Goal: Task Accomplishment & Management: Manage account settings

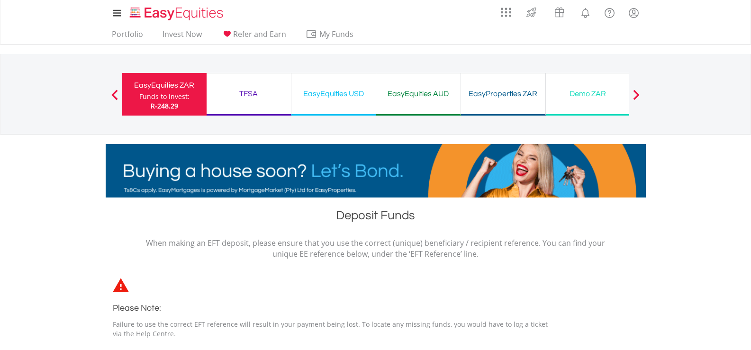
click at [251, 96] on div "TFSA" at bounding box center [248, 93] width 73 height 13
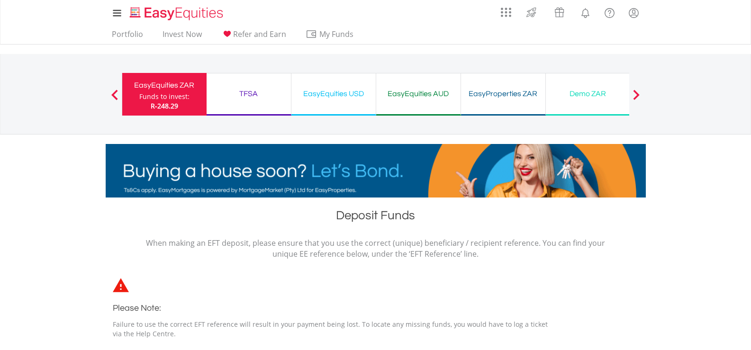
click at [358, 90] on div "EasyEquities USD" at bounding box center [333, 93] width 73 height 13
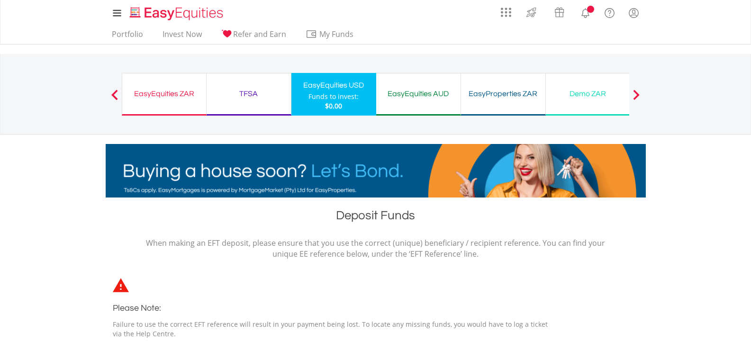
click at [417, 96] on div "EasyEquities AUD" at bounding box center [418, 93] width 73 height 13
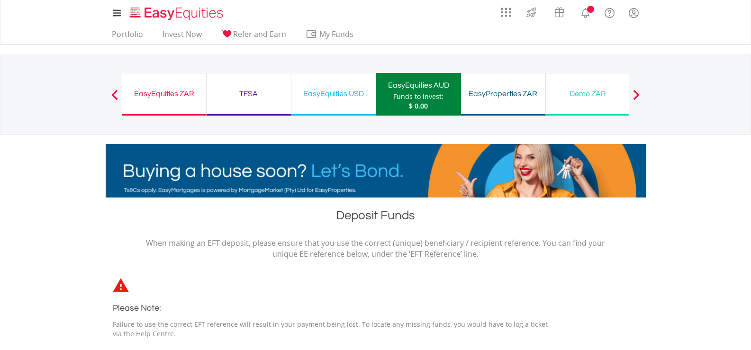
click at [495, 93] on div "EasyProperties ZAR" at bounding box center [502, 93] width 73 height 13
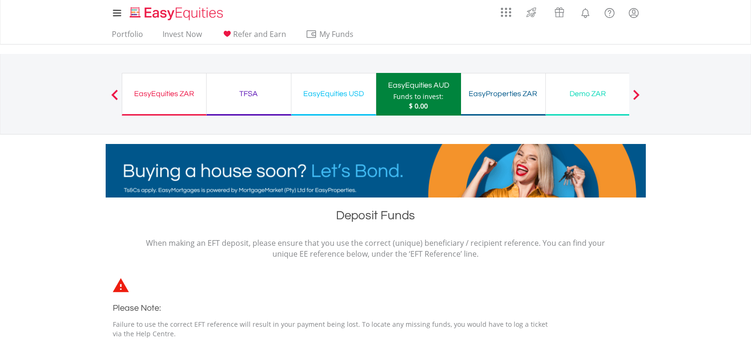
click at [605, 94] on div "Demo ZAR" at bounding box center [587, 93] width 73 height 13
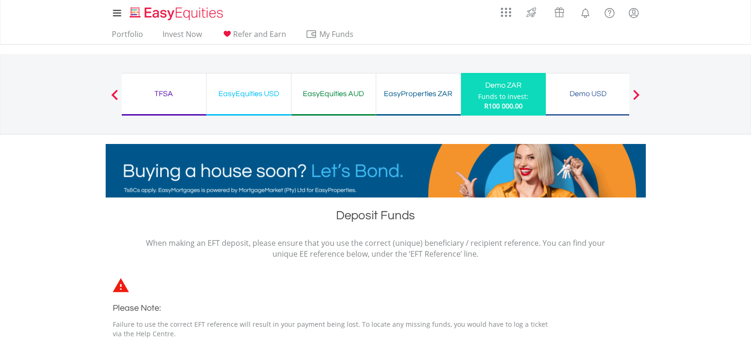
click at [116, 91] on span at bounding box center [114, 95] width 7 height 10
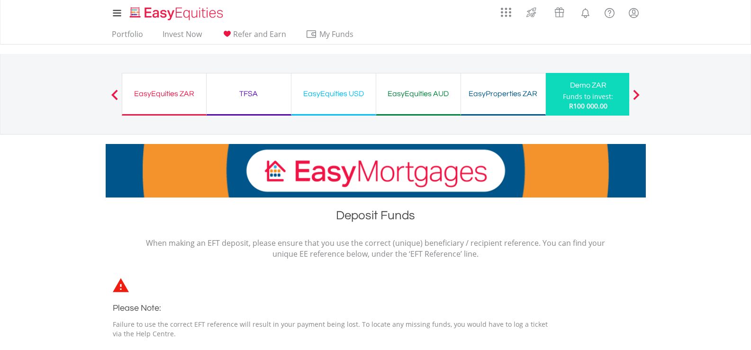
click at [165, 91] on div "EasyEquities ZAR" at bounding box center [164, 93] width 72 height 13
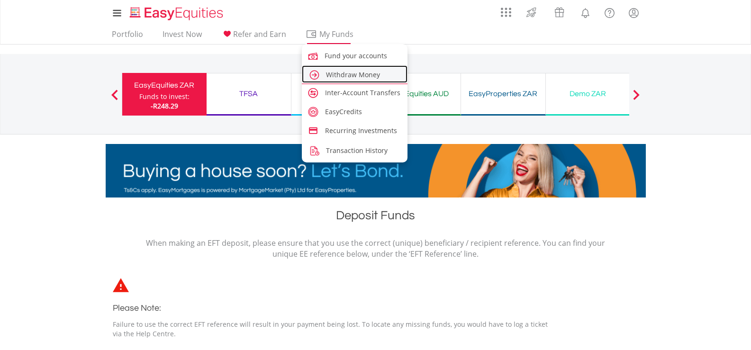
click at [348, 73] on span "Withdraw Money" at bounding box center [353, 74] width 54 height 9
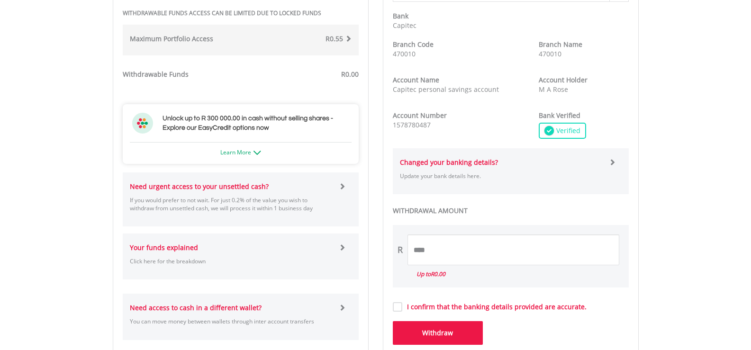
scroll to position [426, 0]
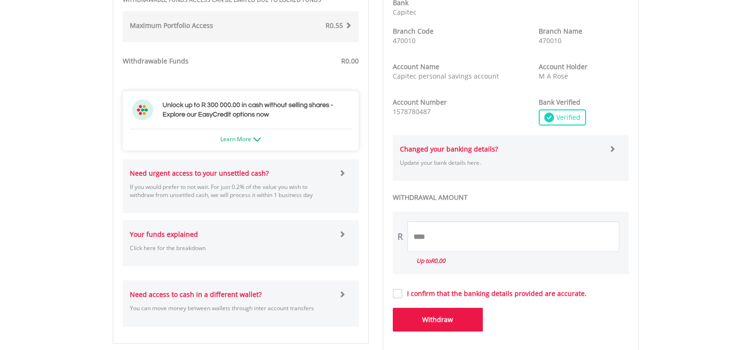
click at [461, 323] on button "Withdraw" at bounding box center [438, 320] width 90 height 24
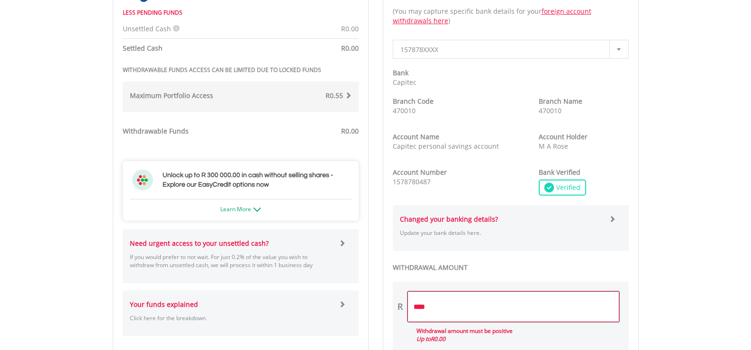
scroll to position [379, 0]
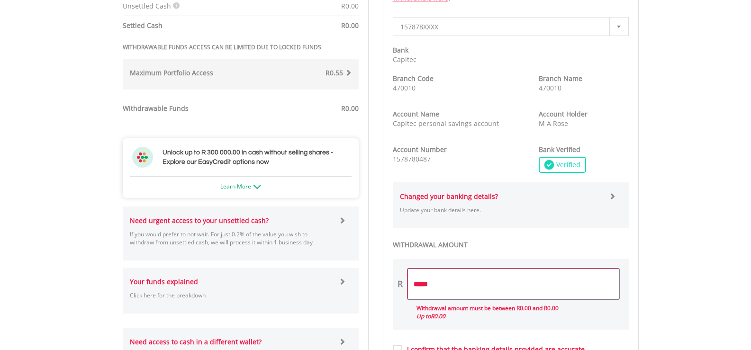
click at [432, 285] on input "*****" at bounding box center [513, 284] width 212 height 31
type input "*"
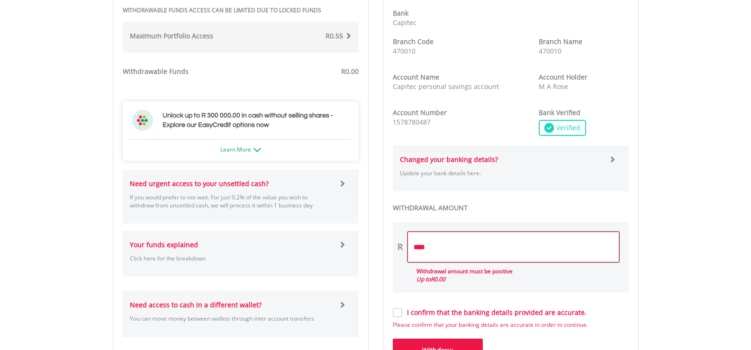
scroll to position [474, 0]
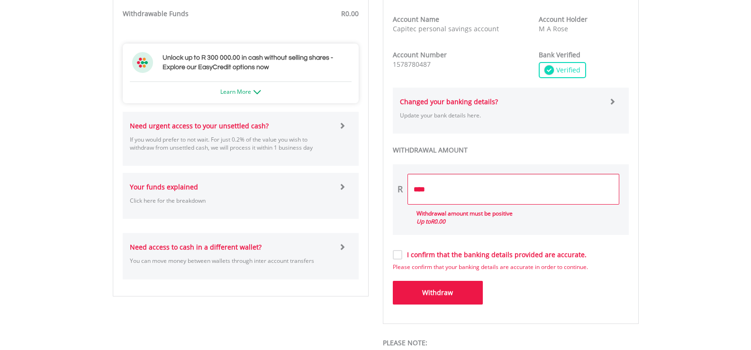
click at [464, 296] on button "Withdraw" at bounding box center [438, 293] width 90 height 24
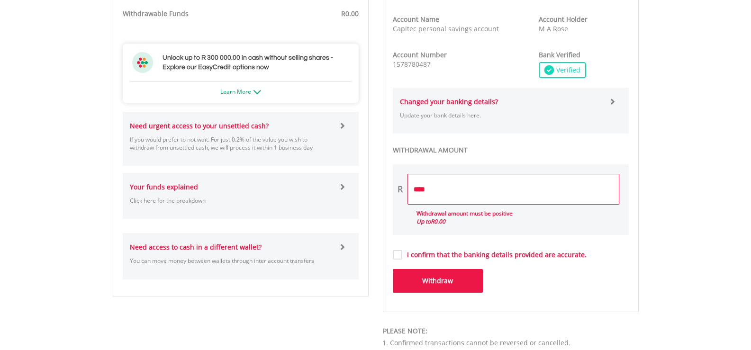
click at [453, 283] on button "Withdraw" at bounding box center [438, 281] width 90 height 24
type input "*****"
click at [393, 269] on button "Withdraw" at bounding box center [438, 281] width 90 height 24
click at [441, 279] on button "Withdraw" at bounding box center [438, 281] width 90 height 24
click at [344, 187] on span at bounding box center [342, 186] width 7 height 7
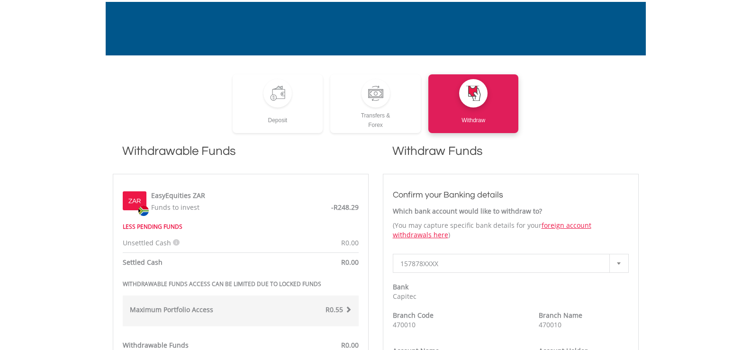
scroll to position [189, 0]
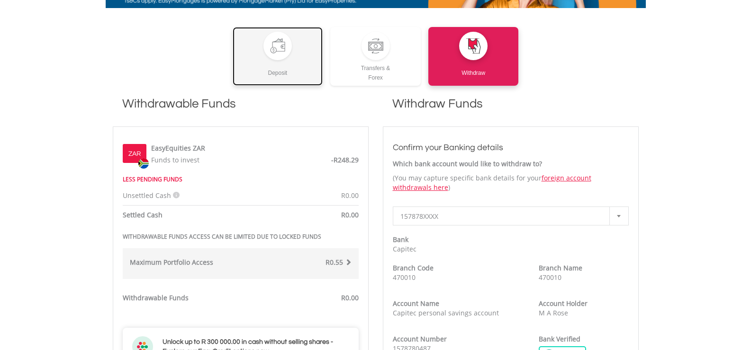
click at [297, 45] on link "Deposit" at bounding box center [278, 56] width 90 height 59
